Goal: Check status: Check status

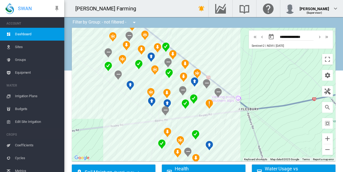
drag, startPoint x: 107, startPoint y: 127, endPoint x: 108, endPoint y: 116, distance: 11.3
click at [108, 116] on div at bounding box center [203, 95] width 263 height 134
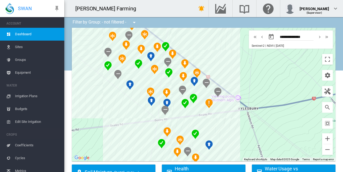
click at [26, 73] on span "Equipment" at bounding box center [37, 72] width 45 height 13
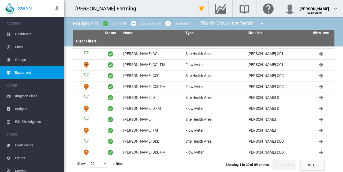
scroll to position [110, 0]
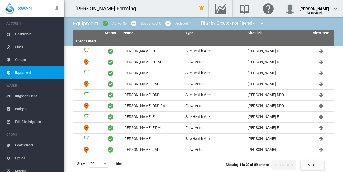
click at [20, 48] on span "Sites" at bounding box center [37, 47] width 45 height 13
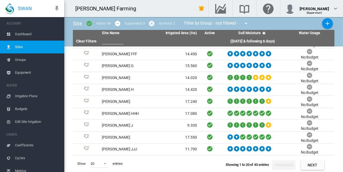
click at [28, 96] on span "Irrigation Plans" at bounding box center [37, 96] width 45 height 13
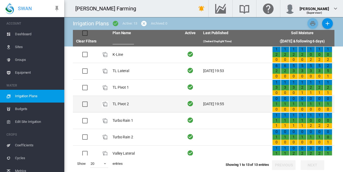
click at [217, 104] on td "[DATE] 19:55" at bounding box center [235, 104] width 69 height 16
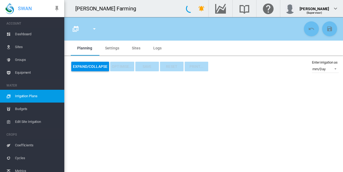
type input "**********"
type input "*"
type input "*****"
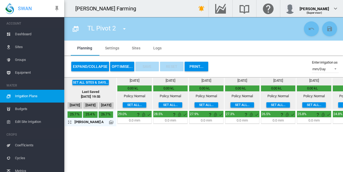
click at [25, 35] on span "Dashboard" at bounding box center [37, 34] width 45 height 13
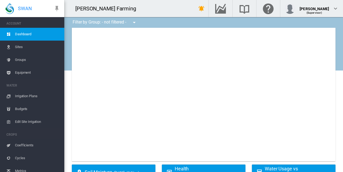
type input "**********"
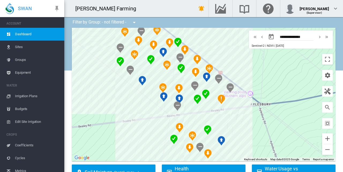
drag, startPoint x: 138, startPoint y: 137, endPoint x: 150, endPoint y: 131, distance: 13.4
click at [150, 131] on div at bounding box center [203, 95] width 263 height 134
click at [137, 112] on div at bounding box center [203, 95] width 263 height 134
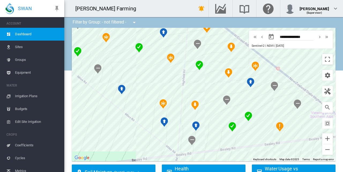
drag, startPoint x: 253, startPoint y: 125, endPoint x: 227, endPoint y: 162, distance: 45.8
click at [227, 162] on ms-widget "← Move left → Move right ↑ Move up ↓ Move down + Zoom in - Zoom out Home Jump l…" at bounding box center [204, 96] width 270 height 137
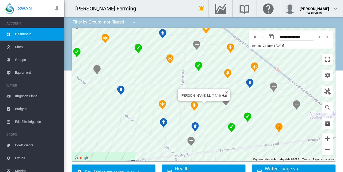
click at [193, 108] on img "NDVI: Brooker LL" at bounding box center [193, 106] width 7 height 10
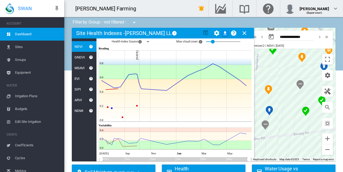
click at [84, 110] on div "NDMI" at bounding box center [84, 111] width 25 height 11
click at [80, 111] on div "NDMI" at bounding box center [78, 111] width 12 height 4
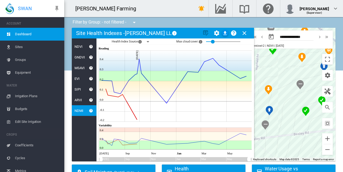
click at [79, 100] on div "ARVI" at bounding box center [77, 100] width 10 height 4
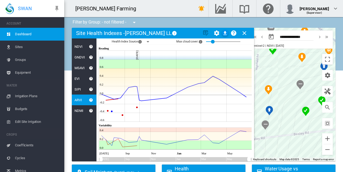
click at [81, 90] on div "SIPI" at bounding box center [84, 89] width 25 height 11
click at [77, 90] on div "SIPI" at bounding box center [76, 90] width 9 height 4
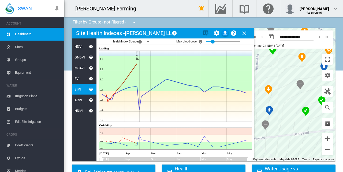
click at [244, 34] on md-icon "icon-close" at bounding box center [244, 33] width 6 height 6
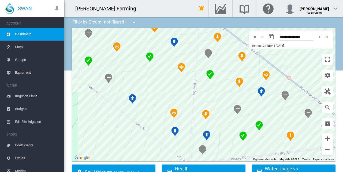
drag, startPoint x: 170, startPoint y: 128, endPoint x: 107, endPoint y: 153, distance: 67.8
click at [107, 153] on div at bounding box center [203, 95] width 263 height 134
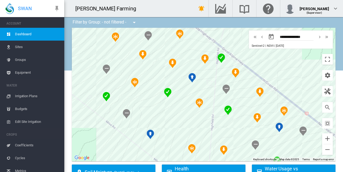
drag, startPoint x: 112, startPoint y: 118, endPoint x: 130, endPoint y: 155, distance: 41.1
click at [130, 155] on div at bounding box center [203, 95] width 263 height 134
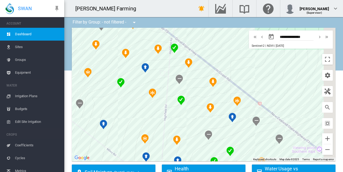
drag, startPoint x: 91, startPoint y: 47, endPoint x: 43, endPoint y: 37, distance: 49.0
click at [43, 37] on div "SWAN ACCOUNT Dashboard Sites Groups Equipment WATER Irrigation Plans" at bounding box center [171, 86] width 343 height 172
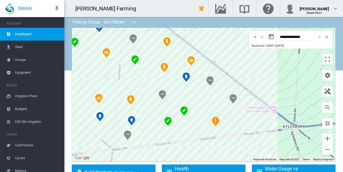
drag, startPoint x: 263, startPoint y: 95, endPoint x: 217, endPoint y: 55, distance: 60.2
click at [217, 55] on div at bounding box center [203, 95] width 263 height 134
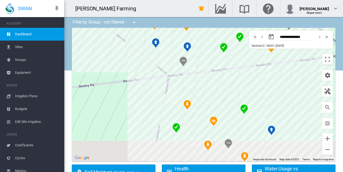
drag, startPoint x: 227, startPoint y: 145, endPoint x: 283, endPoint y: 70, distance: 93.9
click at [283, 70] on div at bounding box center [203, 95] width 263 height 134
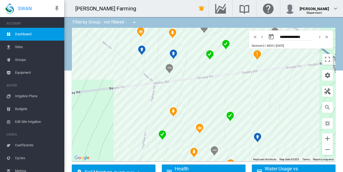
drag, startPoint x: 289, startPoint y: 102, endPoint x: 301, endPoint y: 162, distance: 61.3
click at [301, 162] on ms-widget "← Move left → Move right ↑ Move up ↓ Move down + Zoom in - Zoom out Home Jump l…" at bounding box center [204, 96] width 270 height 137
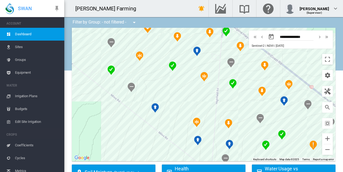
drag, startPoint x: 103, startPoint y: 95, endPoint x: 160, endPoint y: 159, distance: 86.3
click at [160, 159] on div at bounding box center [203, 95] width 263 height 134
